Goal: Complete application form

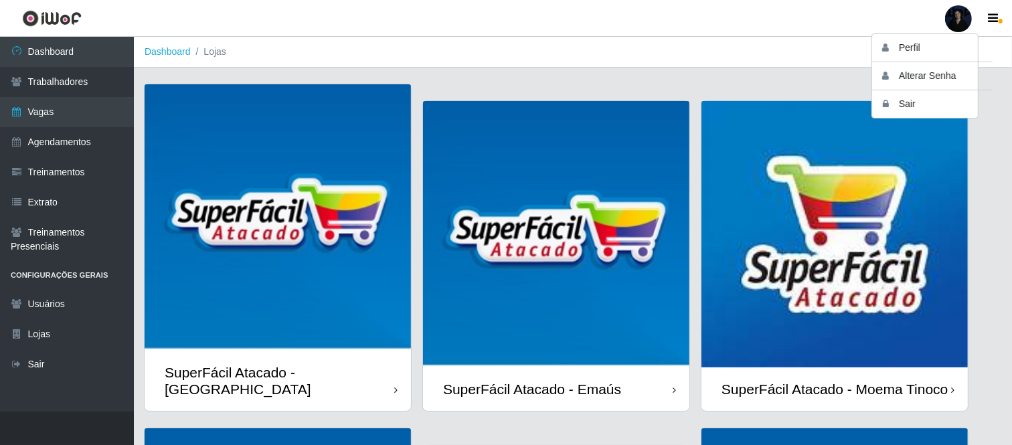
click at [869, 292] on img at bounding box center [835, 234] width 267 height 267
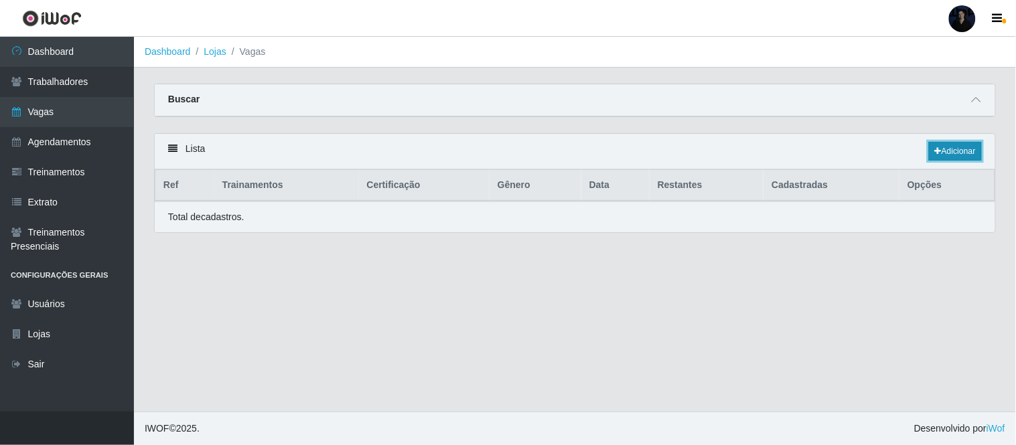
click at [953, 152] on link "Adicionar" at bounding box center [955, 151] width 53 height 19
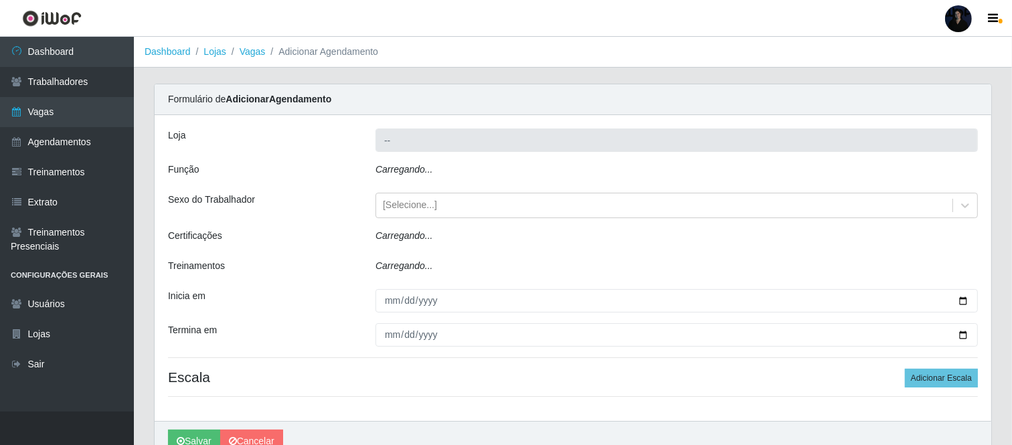
click at [434, 176] on div "Carregando..." at bounding box center [677, 172] width 623 height 19
click at [437, 171] on div "Carregando..." at bounding box center [677, 172] width 623 height 19
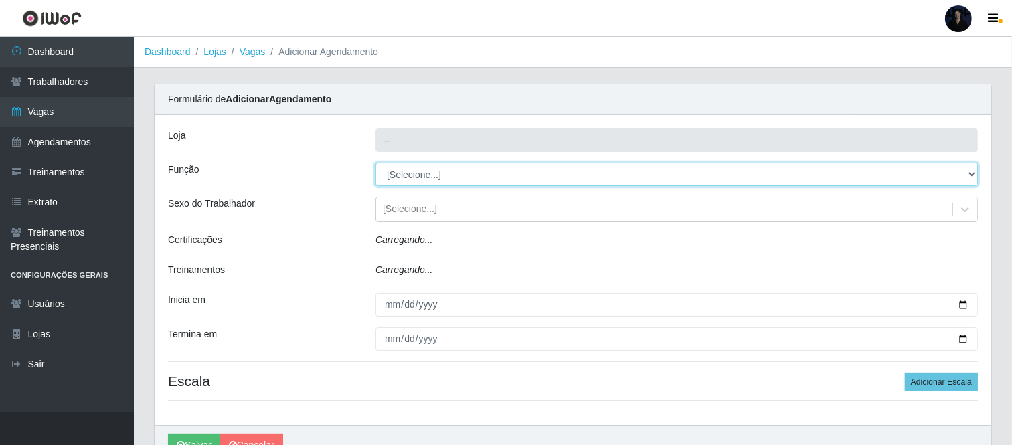
click at [437, 171] on select "[Selecione...] Embalador Embalador + Embalador ++ Operador de Caixa Operador de…" at bounding box center [677, 174] width 603 height 23
select select "22"
click at [376, 163] on select "[Selecione...] Embalador Embalador + Embalador ++ Operador de Caixa Operador de…" at bounding box center [677, 174] width 603 height 23
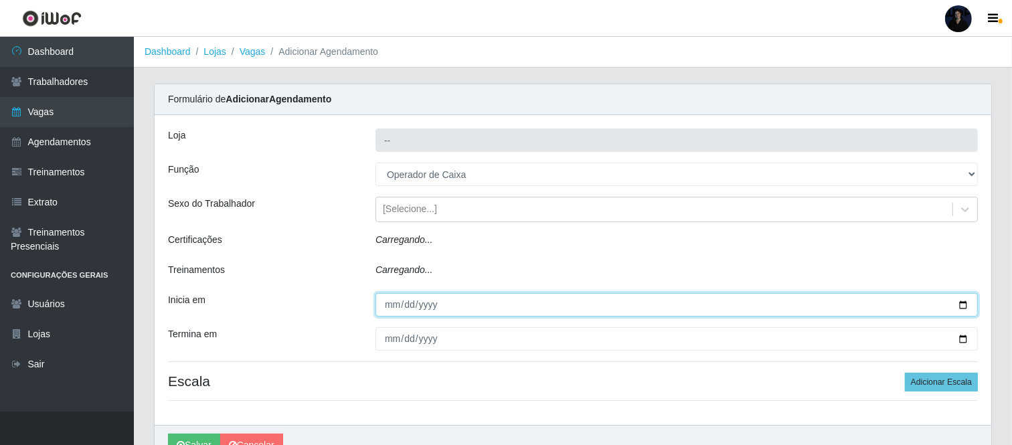
click at [961, 306] on input "Inicia em" at bounding box center [677, 304] width 603 height 23
type input "[DATE]"
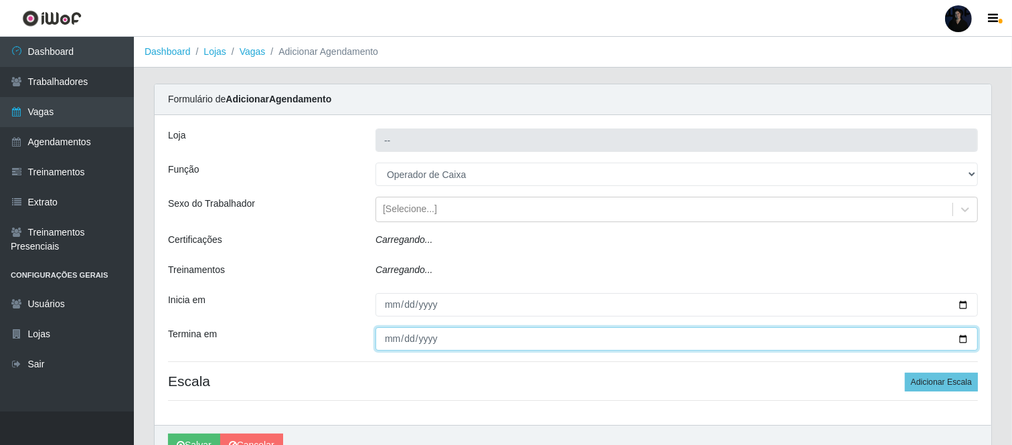
click at [963, 339] on input "Termina em" at bounding box center [677, 338] width 603 height 23
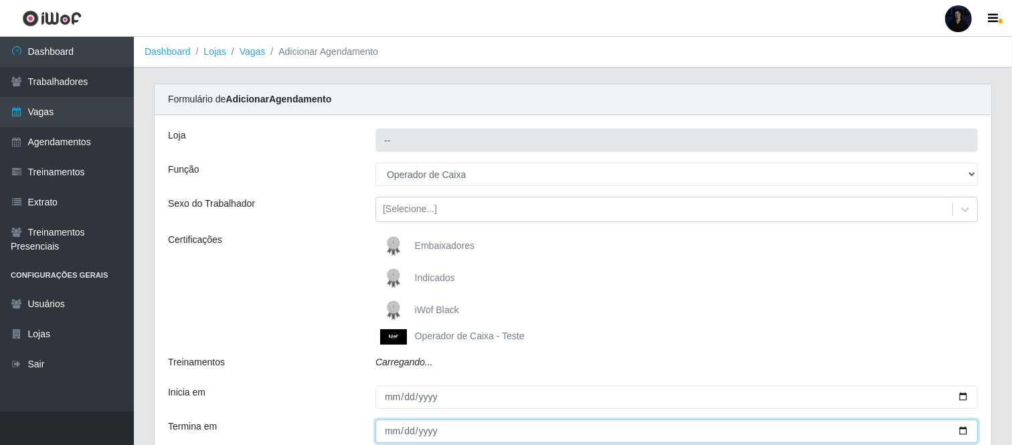
type input "SuperFácil Atacado - Moema Tinoco"
select select "[Selecione...]"
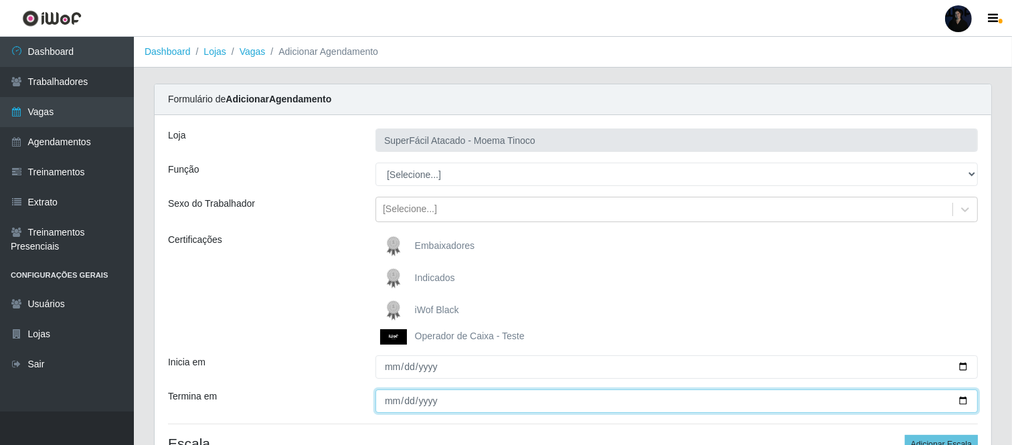
type input "[DATE]"
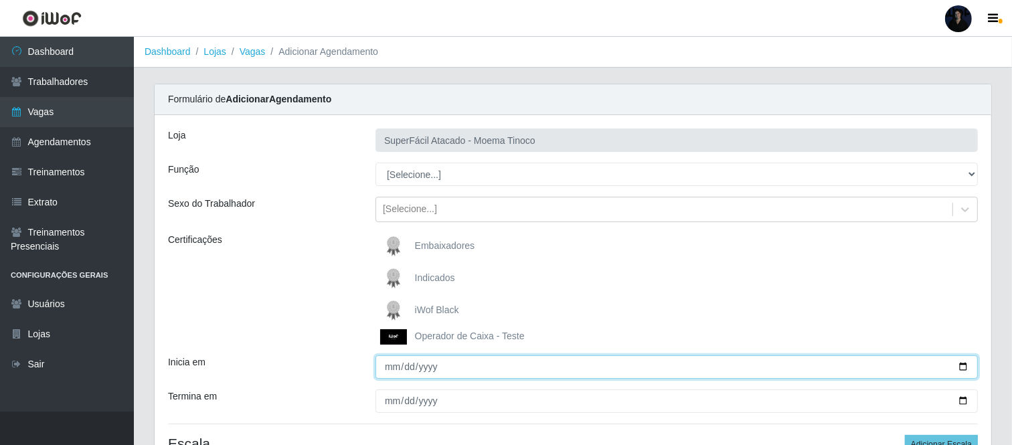
click at [960, 364] on input "Inicia em" at bounding box center [677, 367] width 603 height 23
type input "[DATE]"
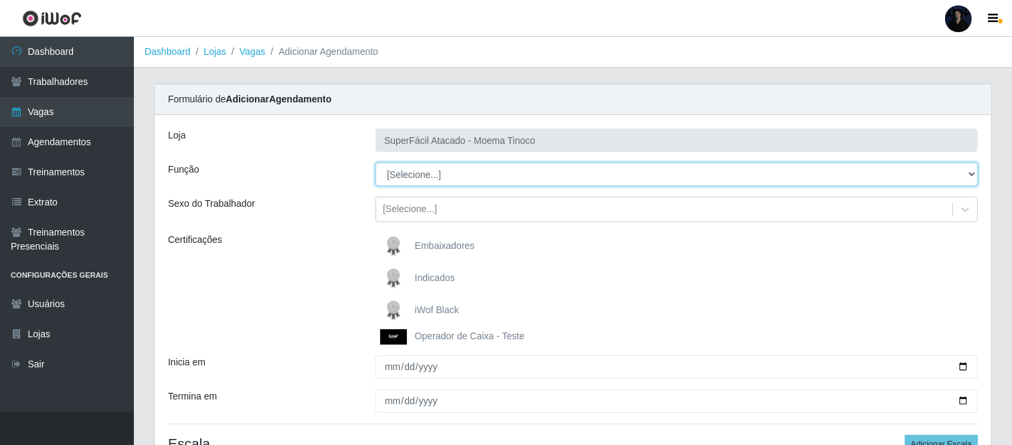
click at [449, 174] on select "[Selecione...] Embalador Embalador + Embalador ++ Operador de Caixa Operador de…" at bounding box center [677, 174] width 603 height 23
select select "22"
click at [376, 163] on select "[Selecione...] Embalador Embalador + Embalador ++ Operador de Caixa Operador de…" at bounding box center [677, 174] width 603 height 23
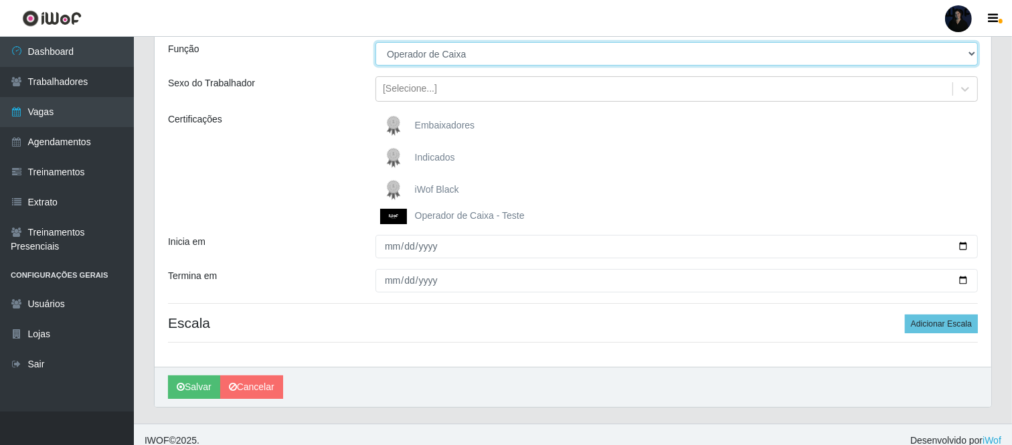
scroll to position [133, 0]
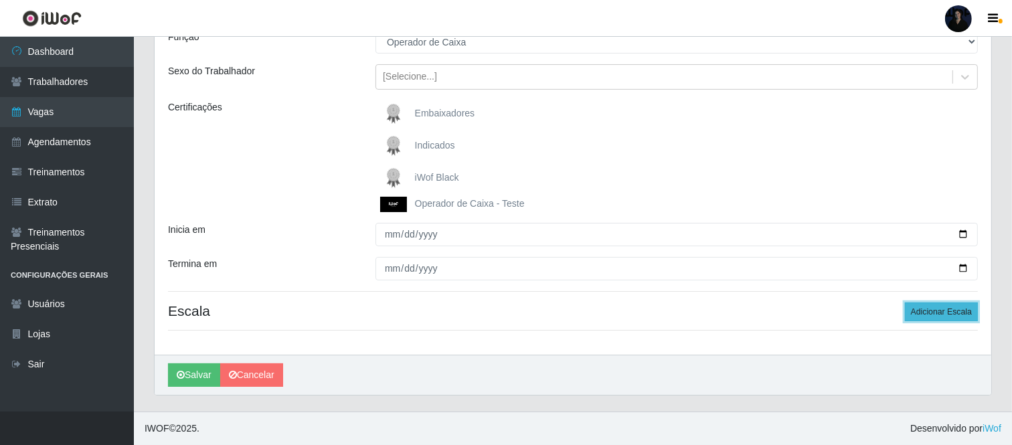
click at [938, 313] on button "Adicionar Escala" at bounding box center [941, 312] width 73 height 19
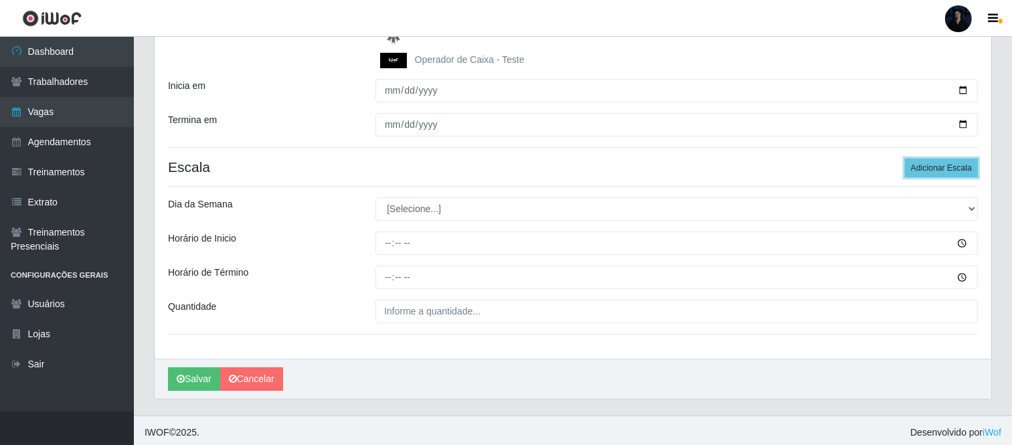
scroll to position [281, 0]
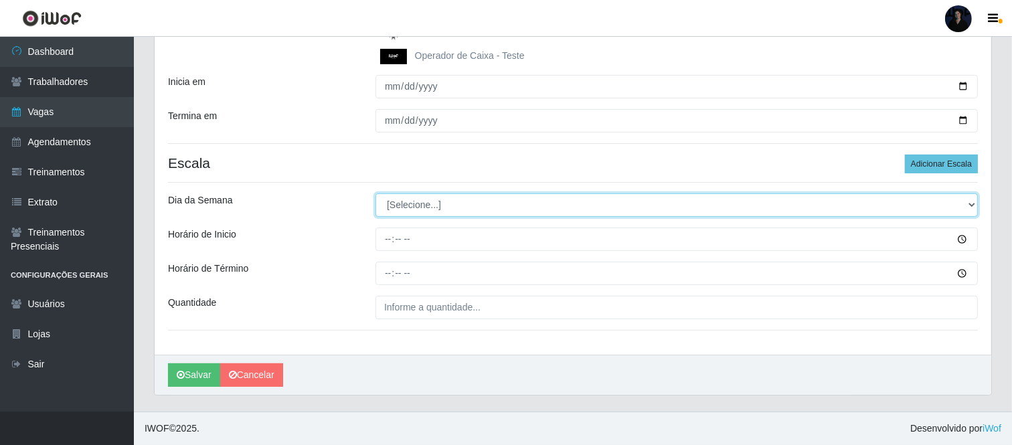
click at [414, 201] on select "[Selecione...] Segunda Terça Quarta Quinta Sexta Sábado Domingo" at bounding box center [677, 205] width 603 height 23
select select "3"
click at [376, 194] on select "[Selecione...] Segunda Terça Quarta Quinta Sexta Sábado Domingo" at bounding box center [677, 205] width 603 height 23
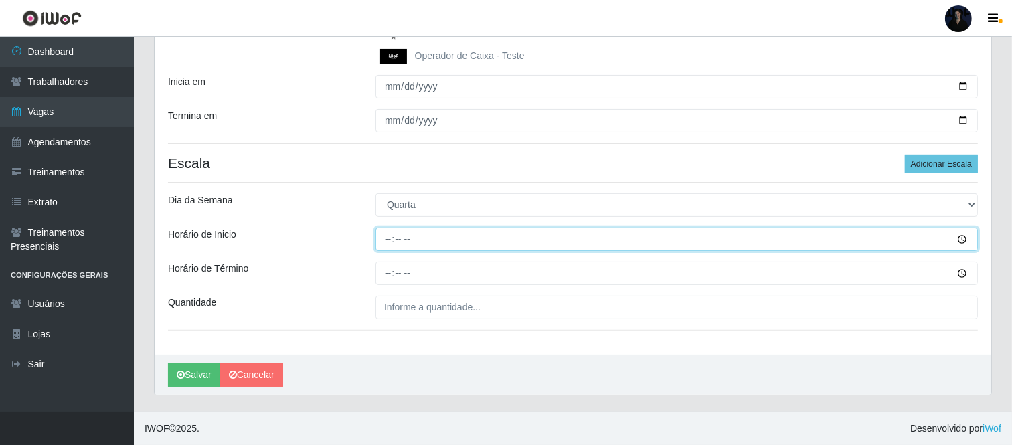
click at [389, 243] on input "Horário de Inicio" at bounding box center [677, 239] width 603 height 23
type input "16:30"
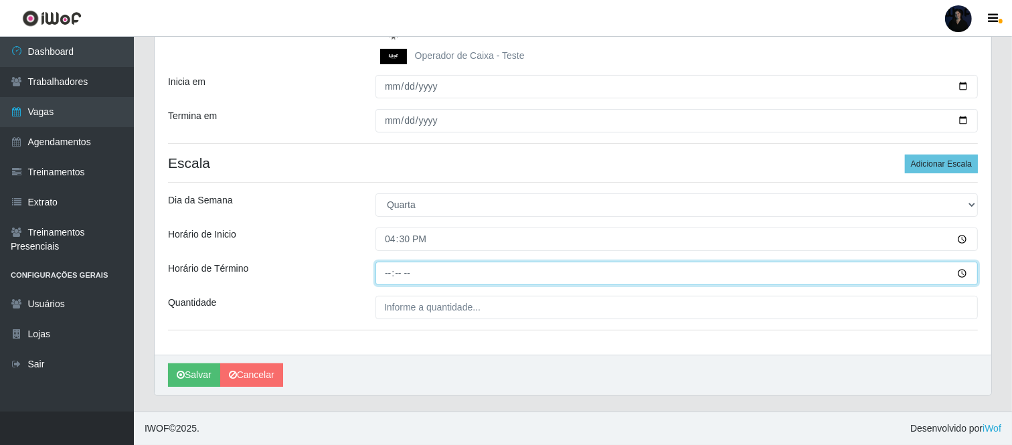
click at [385, 277] on input "Horário de Término" at bounding box center [677, 273] width 603 height 23
type input "22:30"
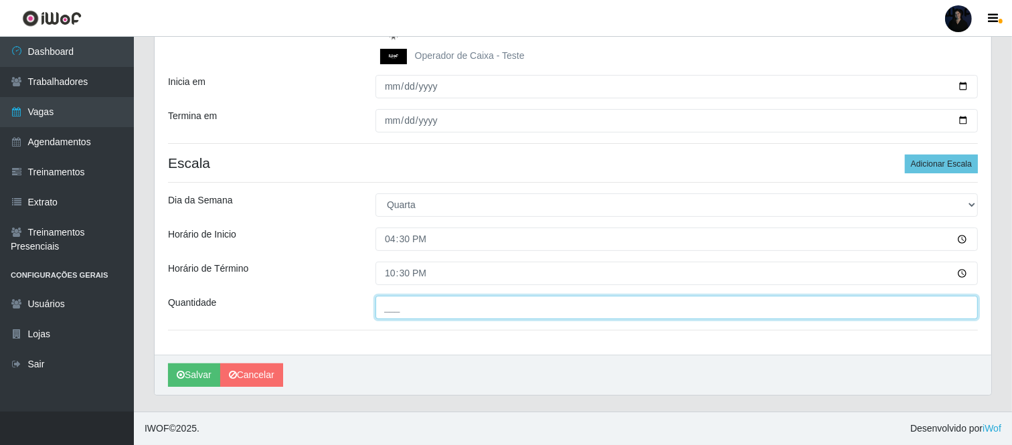
click at [378, 305] on input "___" at bounding box center [677, 307] width 603 height 23
type input "2__"
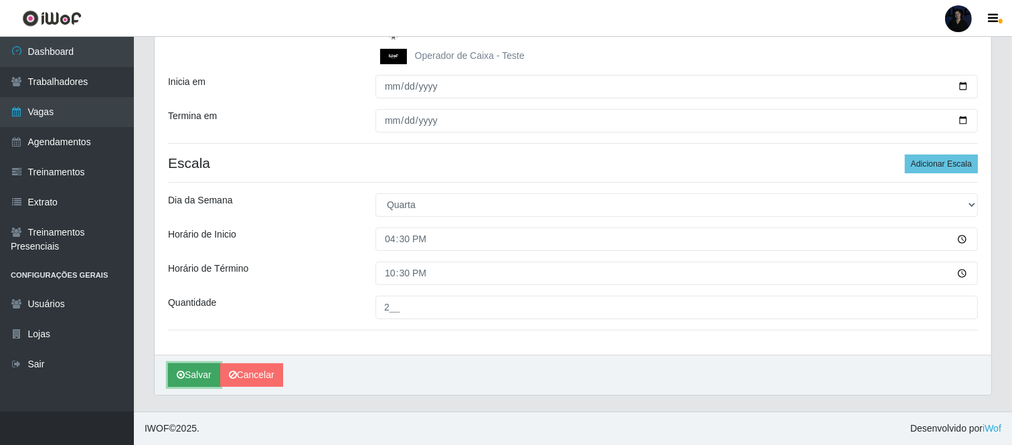
click at [188, 384] on button "Salvar" at bounding box center [194, 375] width 52 height 23
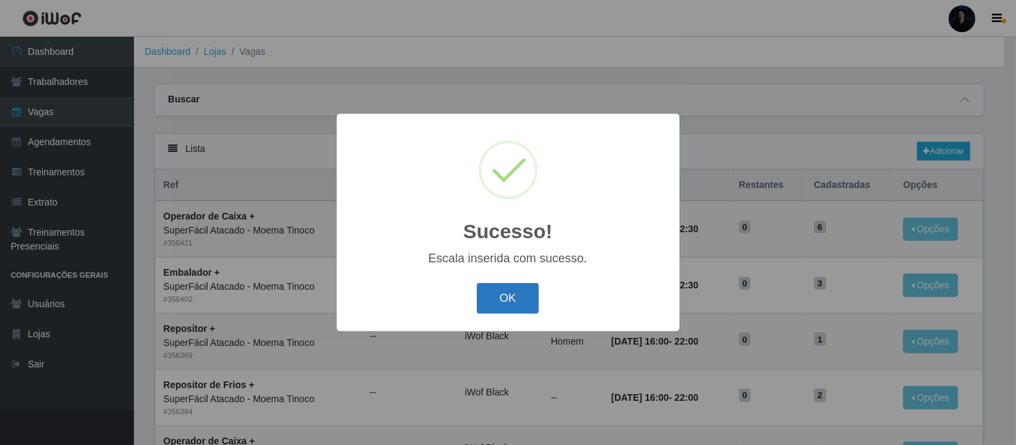
click at [516, 293] on button "OK" at bounding box center [508, 298] width 62 height 31
